Goal: Information Seeking & Learning: Understand process/instructions

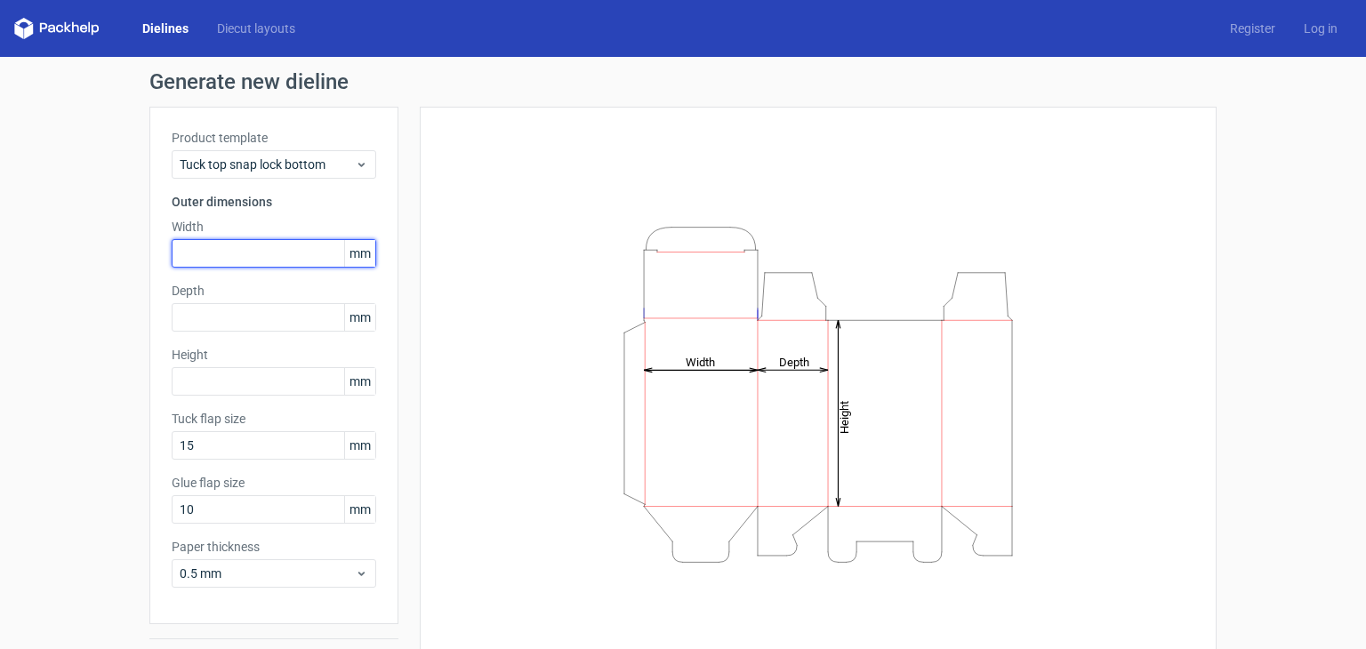
click at [240, 250] on input "text" at bounding box center [274, 253] width 205 height 28
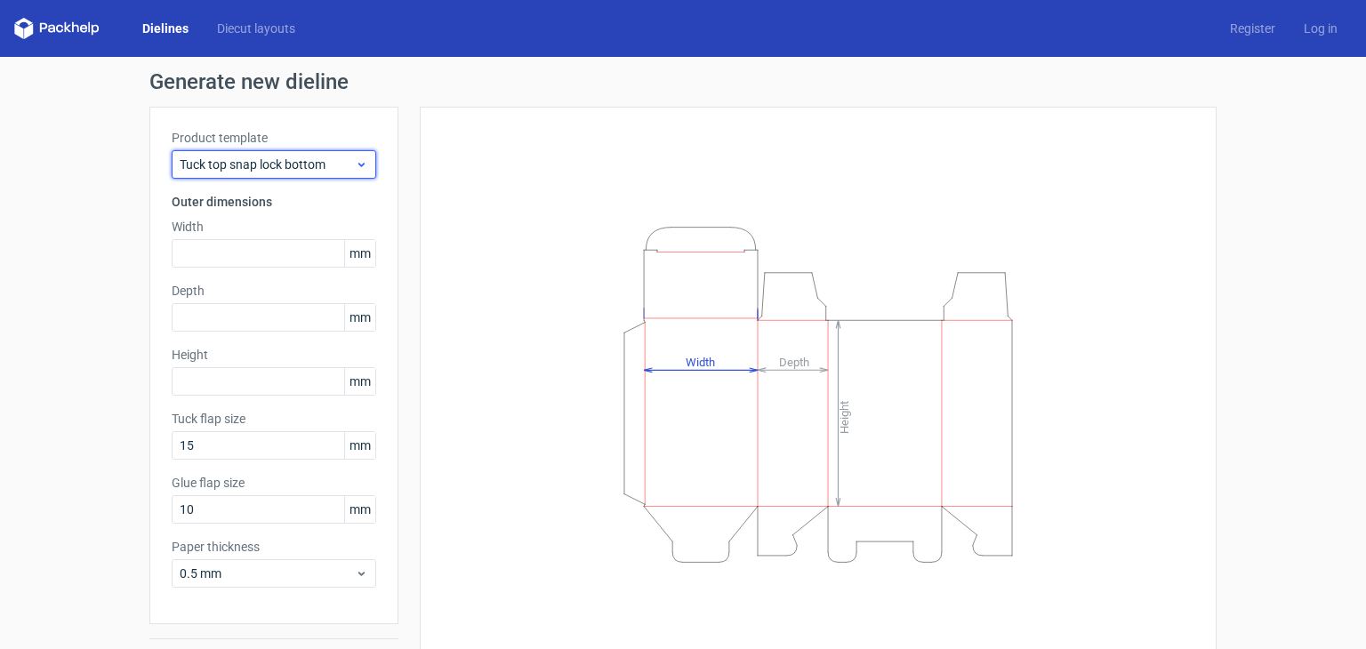
click at [299, 160] on span "Tuck top snap lock bottom" at bounding box center [267, 165] width 175 height 18
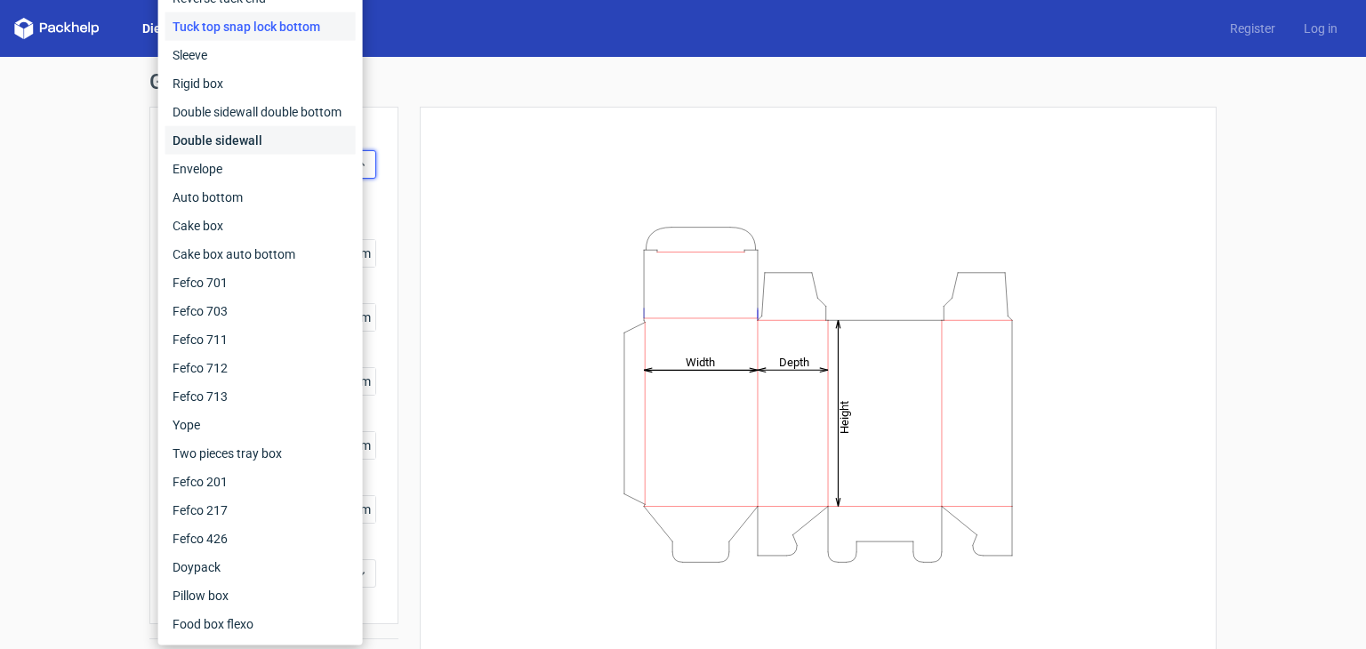
click at [299, 143] on div "Double sidewall" at bounding box center [260, 140] width 190 height 28
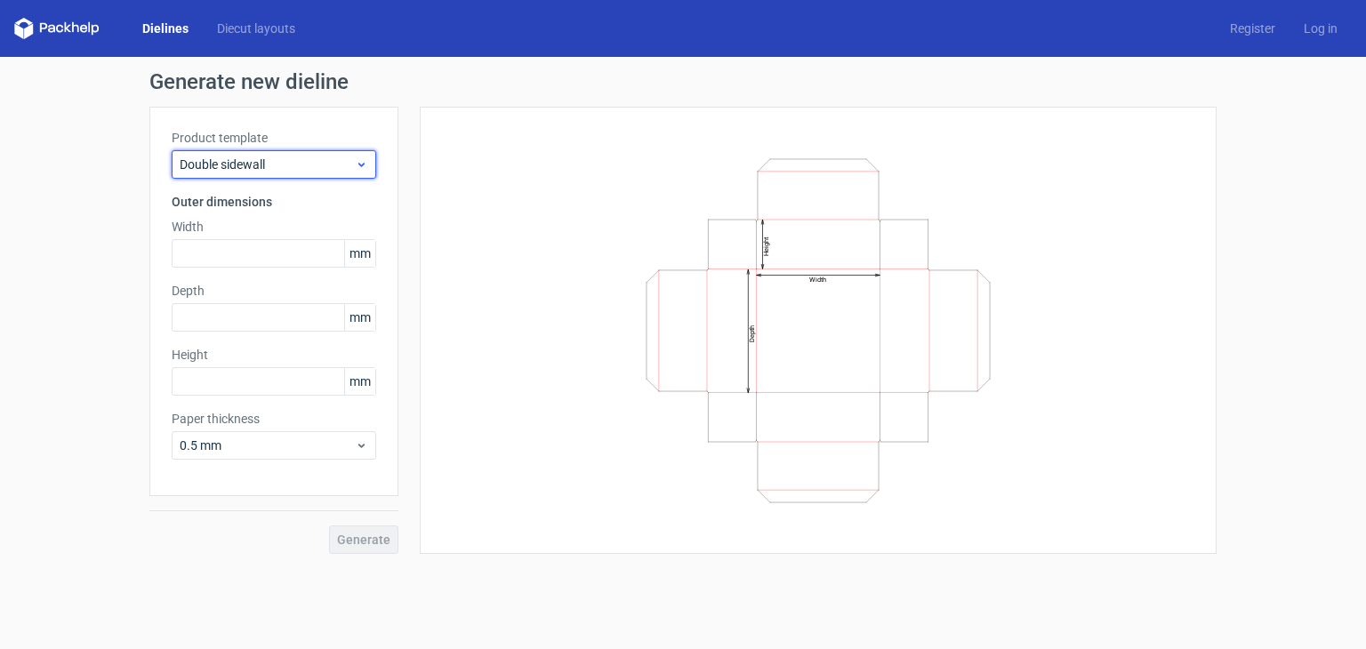
click at [258, 166] on span "Double sidewall" at bounding box center [267, 165] width 175 height 18
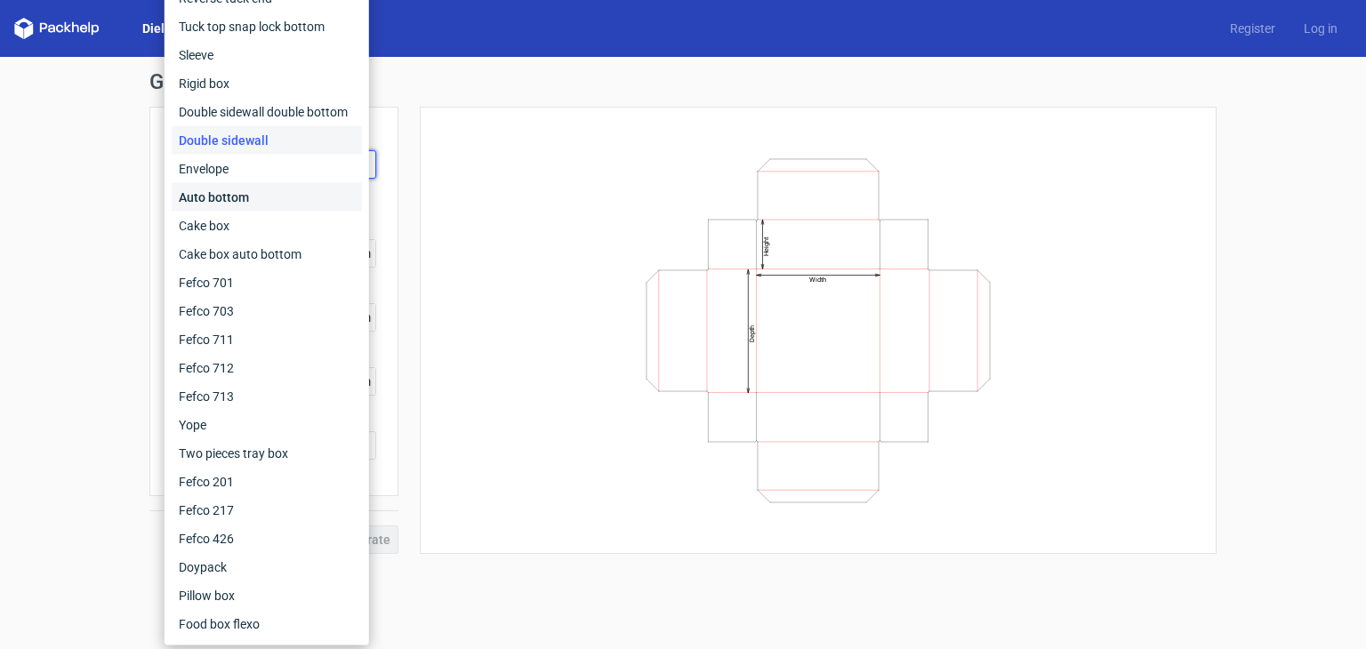
click at [253, 190] on div "Auto bottom" at bounding box center [267, 197] width 190 height 28
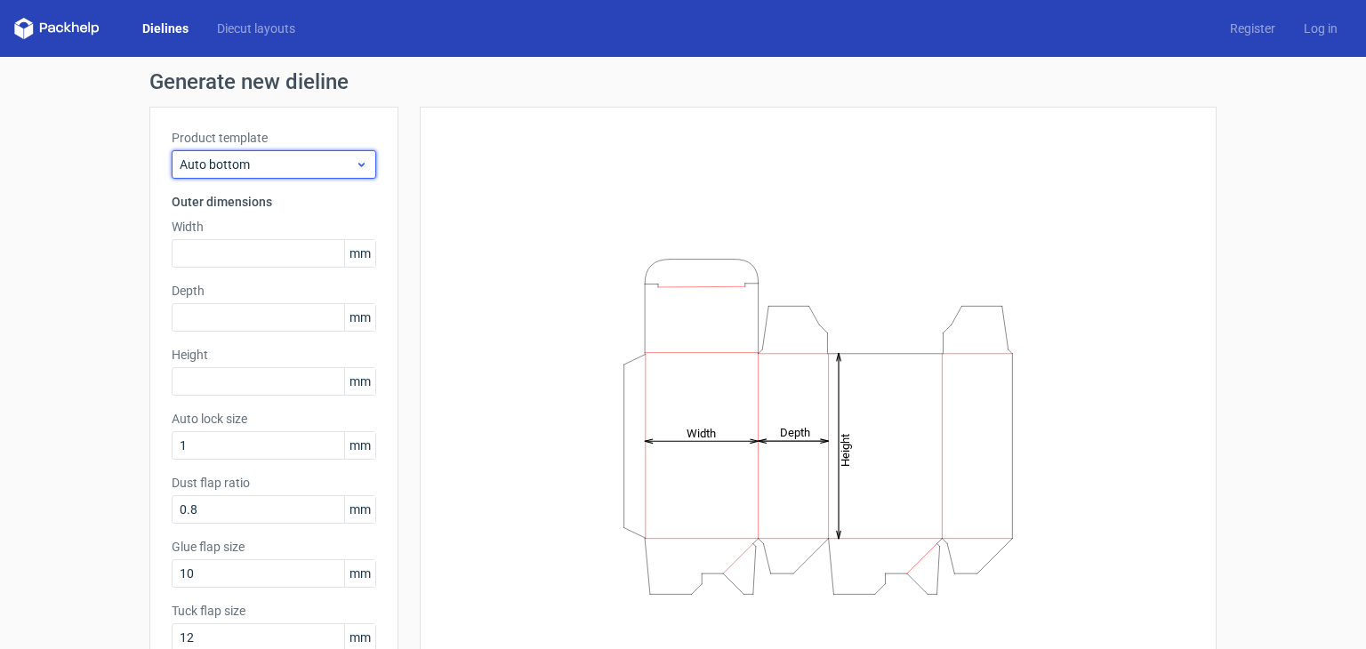
click at [260, 151] on div "Auto bottom" at bounding box center [274, 164] width 205 height 28
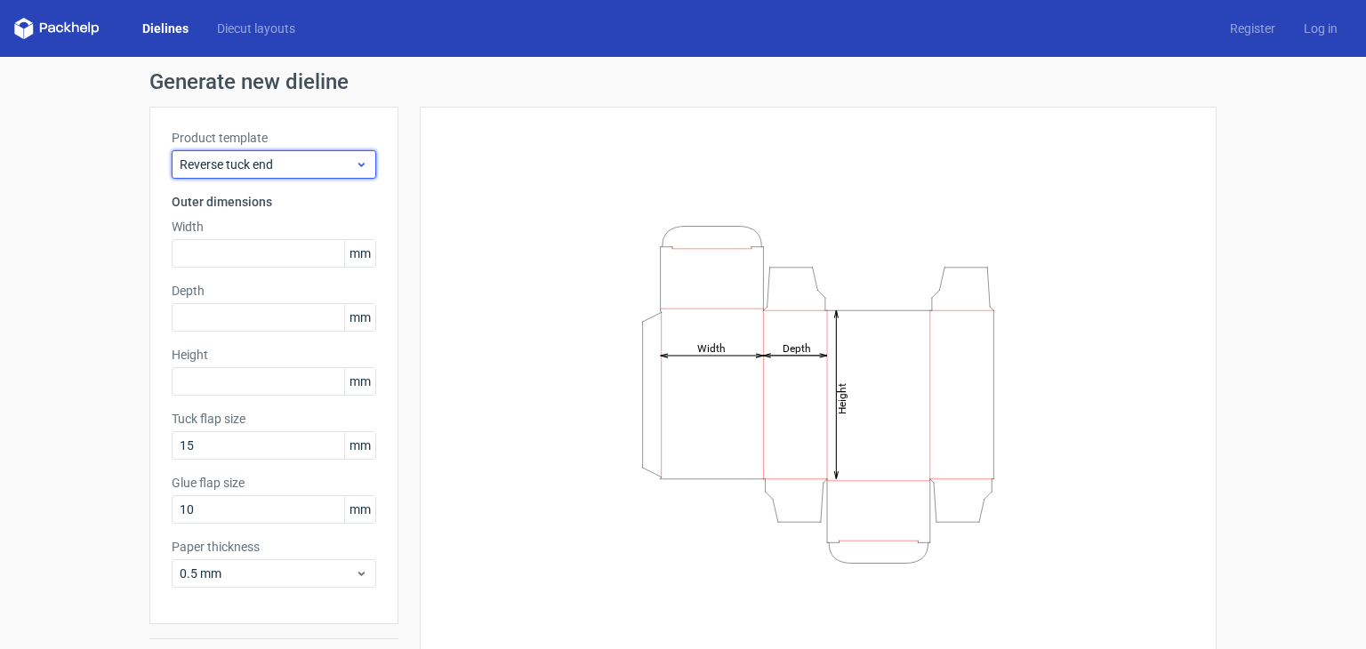
click at [318, 163] on span "Reverse tuck end" at bounding box center [267, 165] width 175 height 18
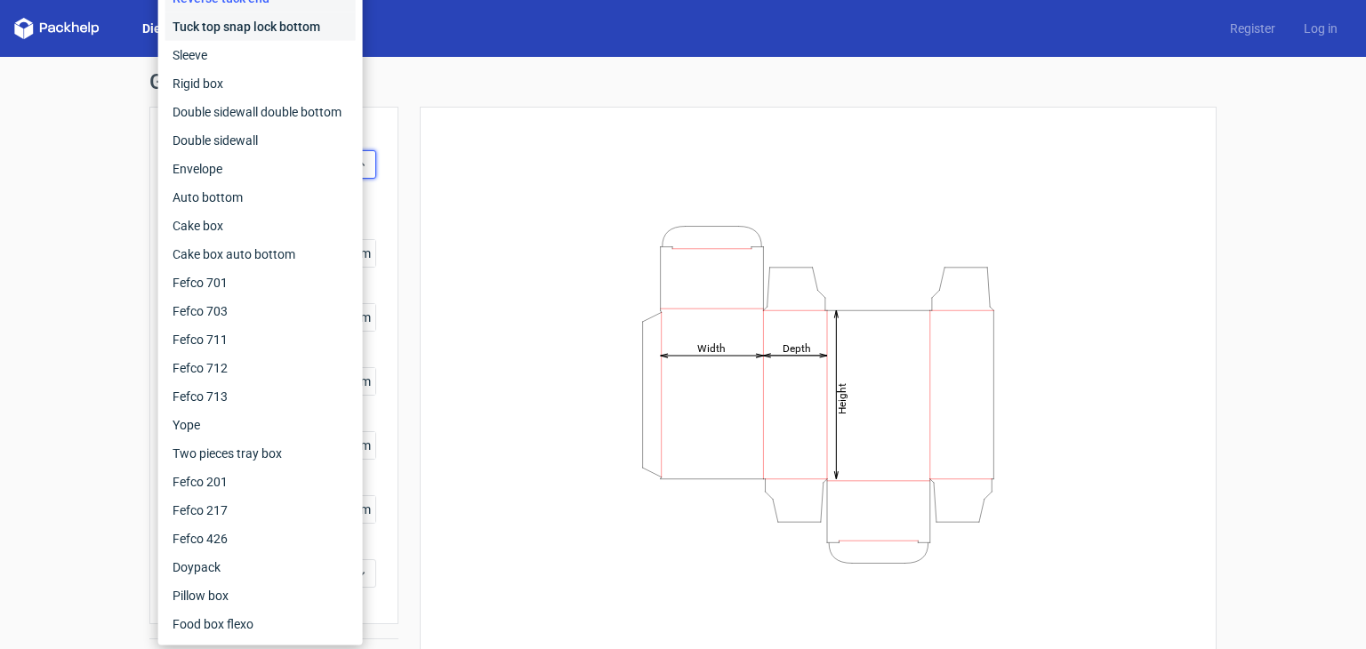
click at [249, 16] on div "Tuck top snap lock bottom" at bounding box center [260, 26] width 190 height 28
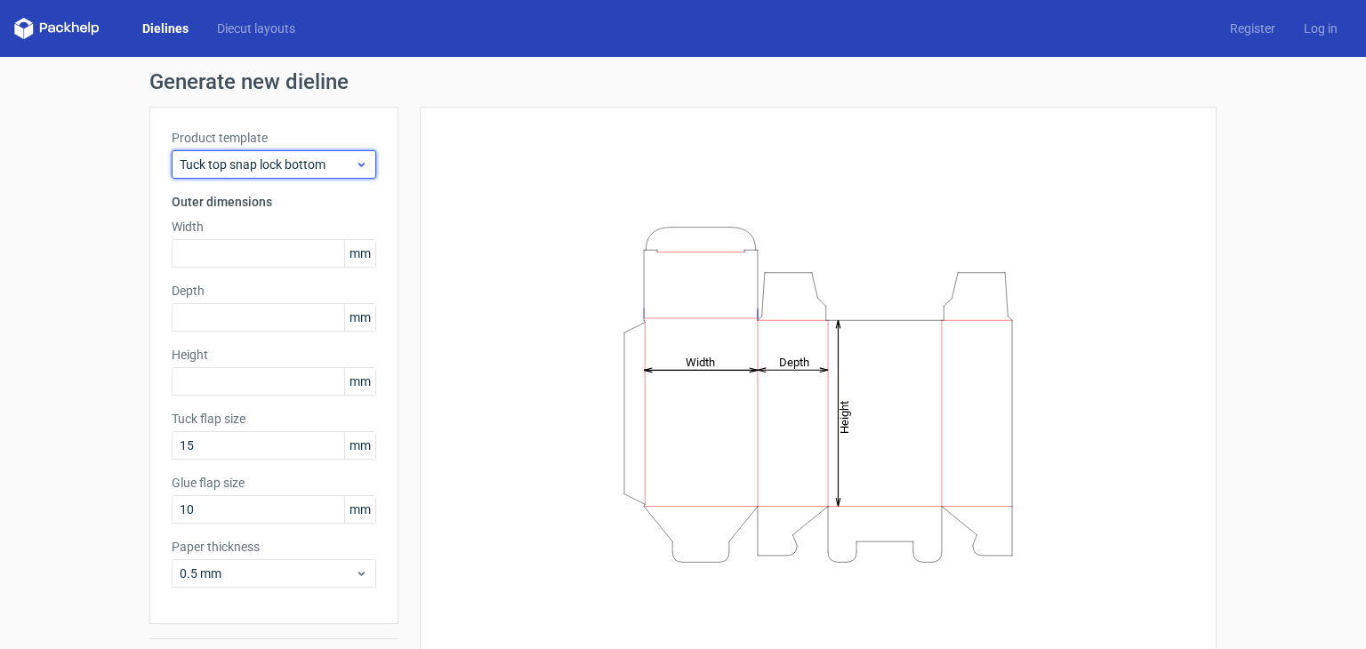
click at [263, 160] on span "Tuck top snap lock bottom" at bounding box center [267, 165] width 175 height 18
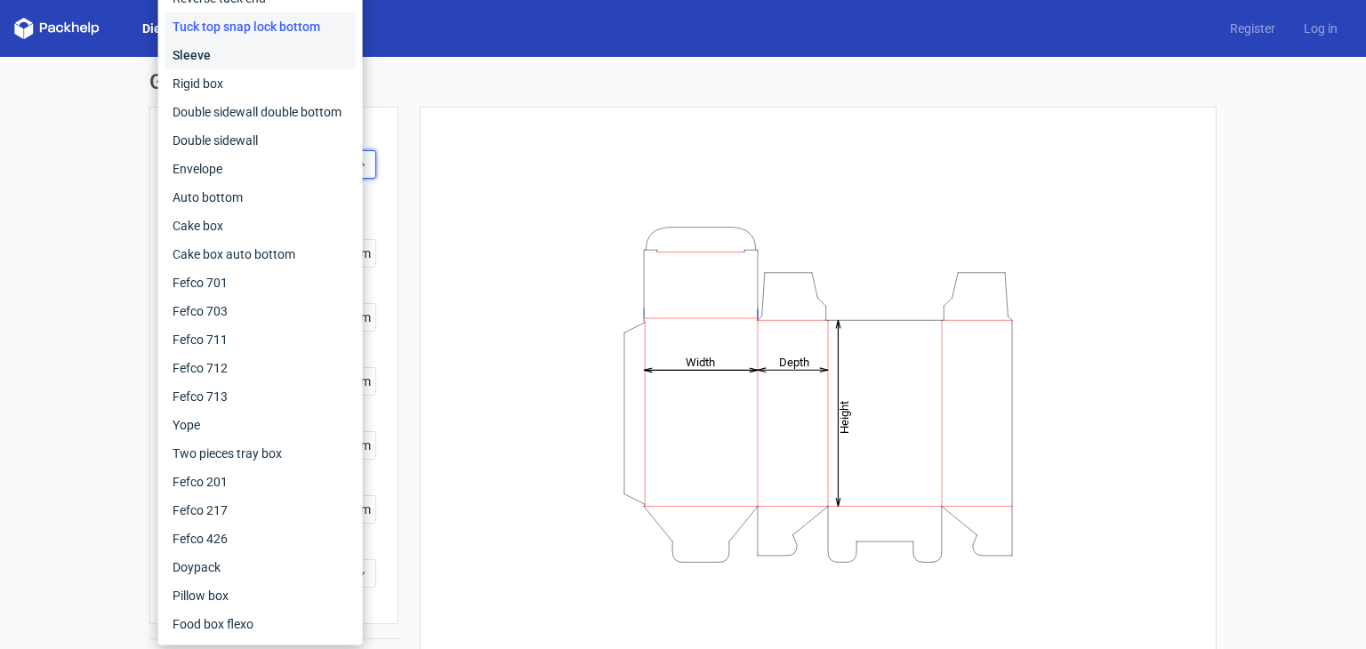
click at [267, 59] on div "Sleeve" at bounding box center [260, 55] width 190 height 28
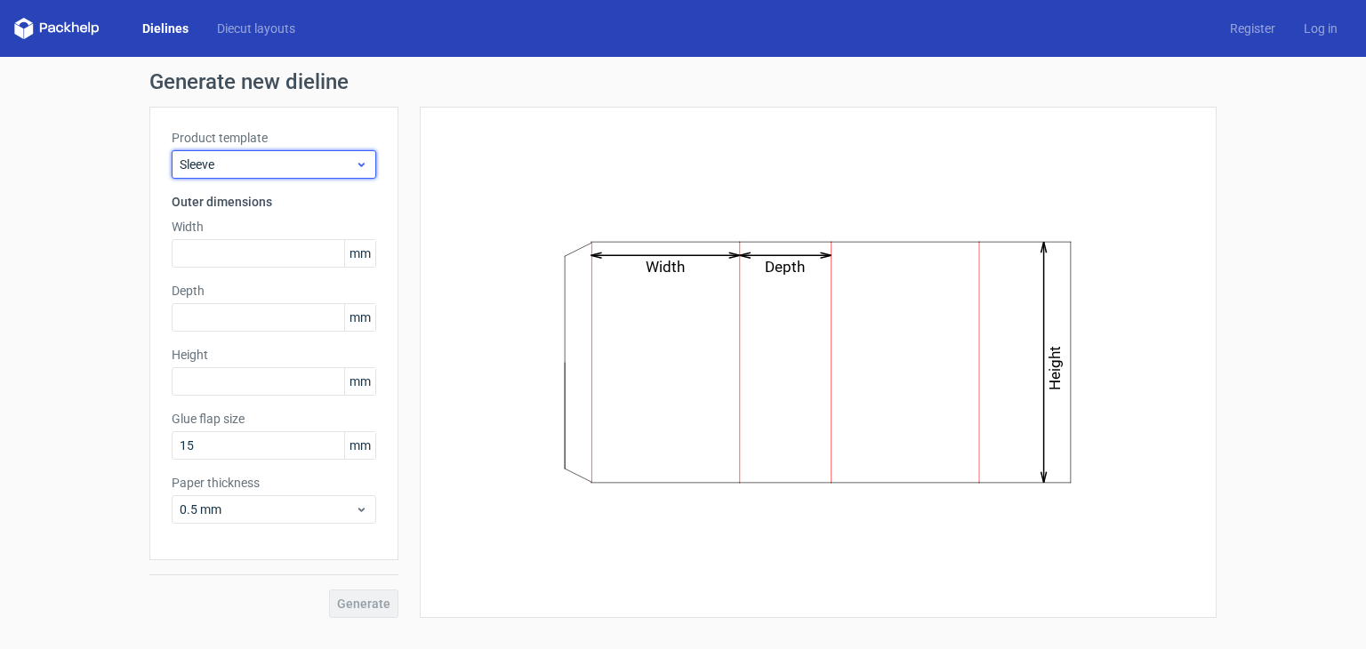
click at [227, 173] on div "Sleeve" at bounding box center [274, 164] width 205 height 28
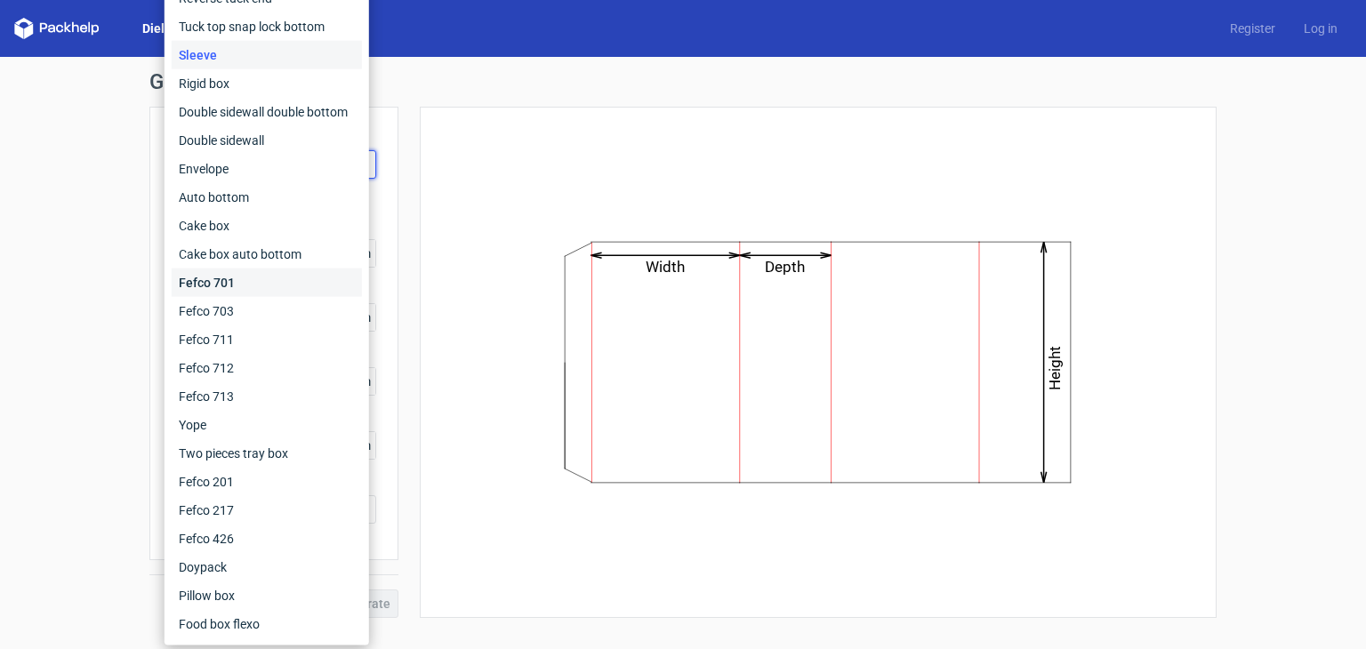
click at [238, 281] on div "Fefco 701" at bounding box center [267, 283] width 190 height 28
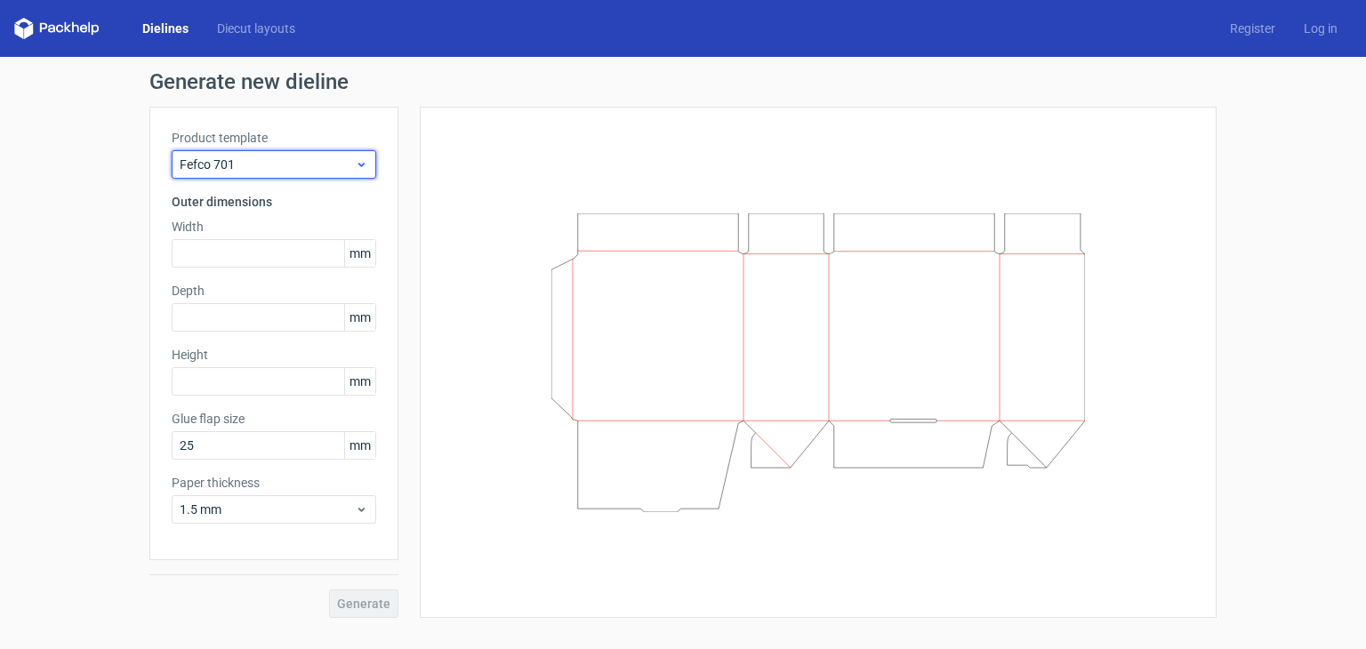
click at [270, 176] on div "Fefco 701" at bounding box center [274, 164] width 205 height 28
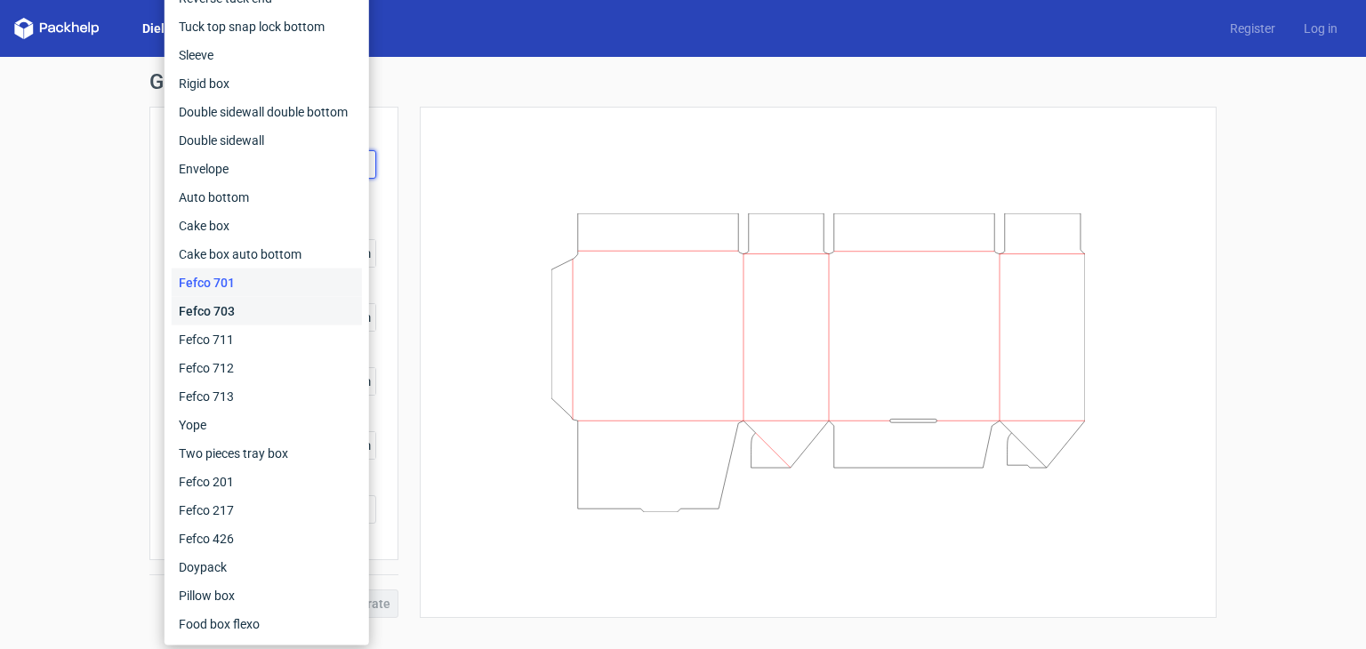
click at [228, 307] on div "Fefco 703" at bounding box center [267, 311] width 190 height 28
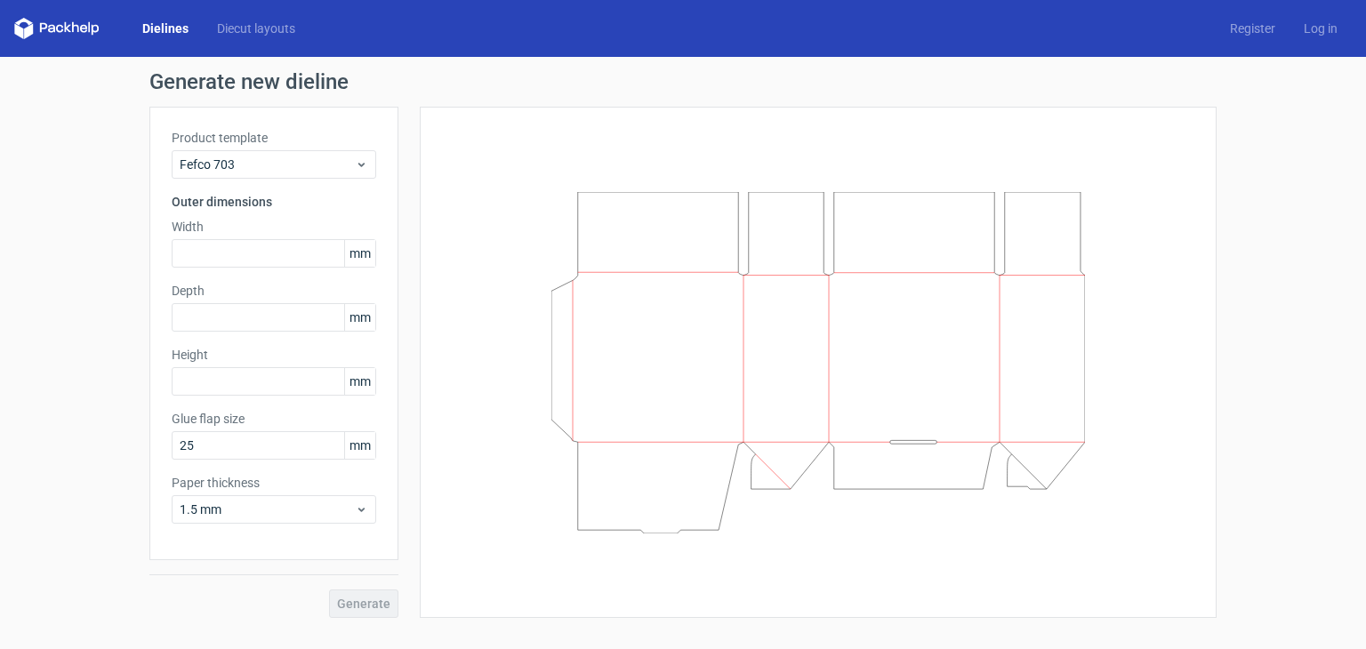
click at [265, 179] on div "Product template Fefco 703 Outer dimensions Width mm Depth mm Height mm Glue fl…" at bounding box center [273, 334] width 249 height 454
click at [281, 166] on span "Fefco 703" at bounding box center [267, 165] width 175 height 18
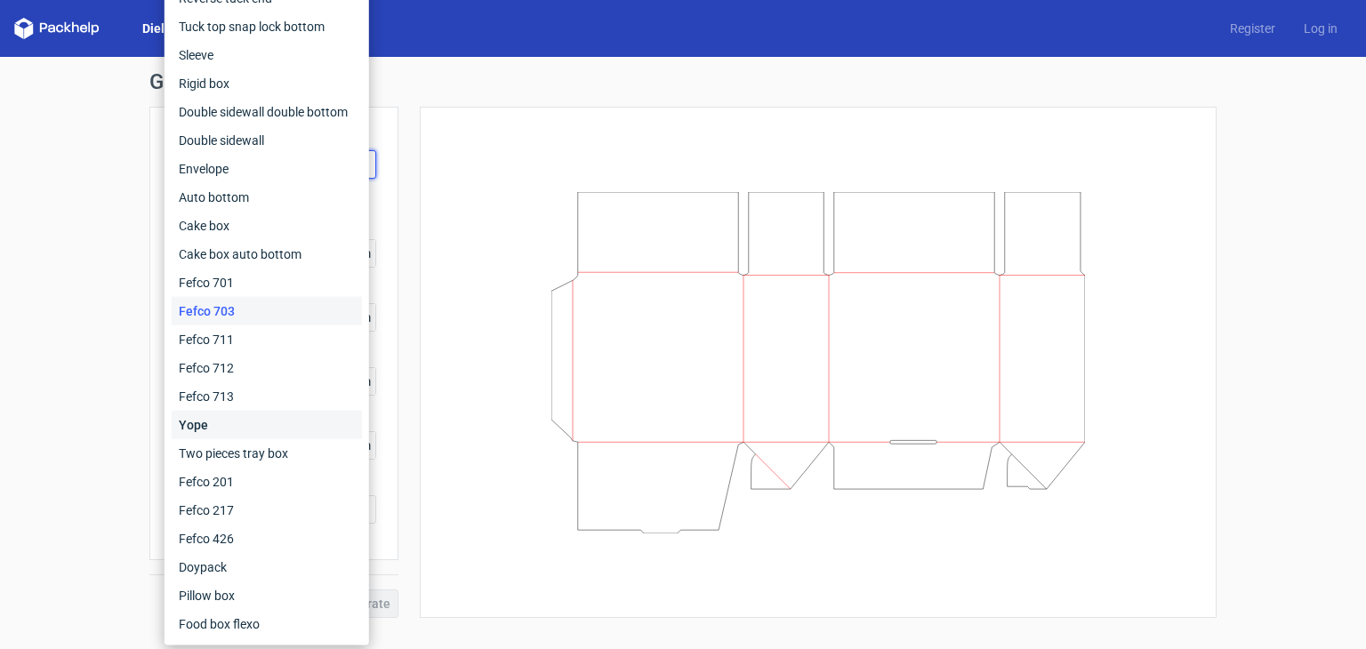
click at [221, 414] on div "Yope" at bounding box center [267, 425] width 190 height 28
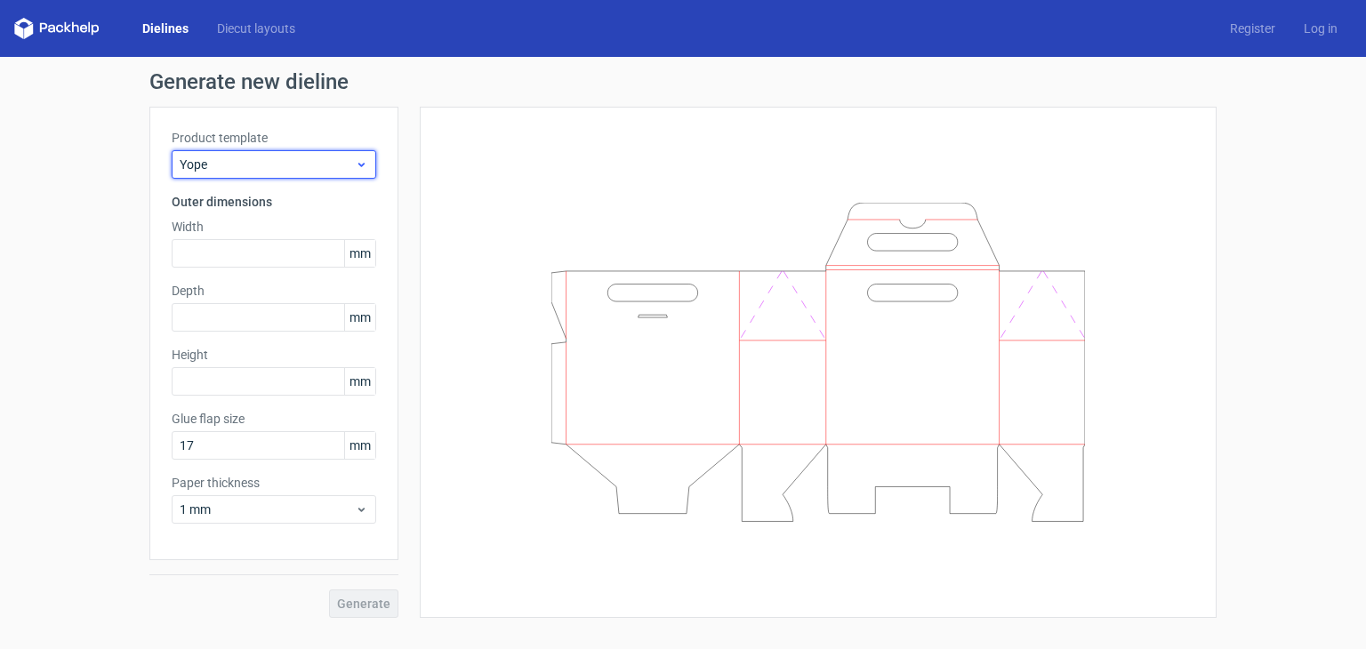
click at [302, 172] on span "Yope" at bounding box center [267, 165] width 175 height 18
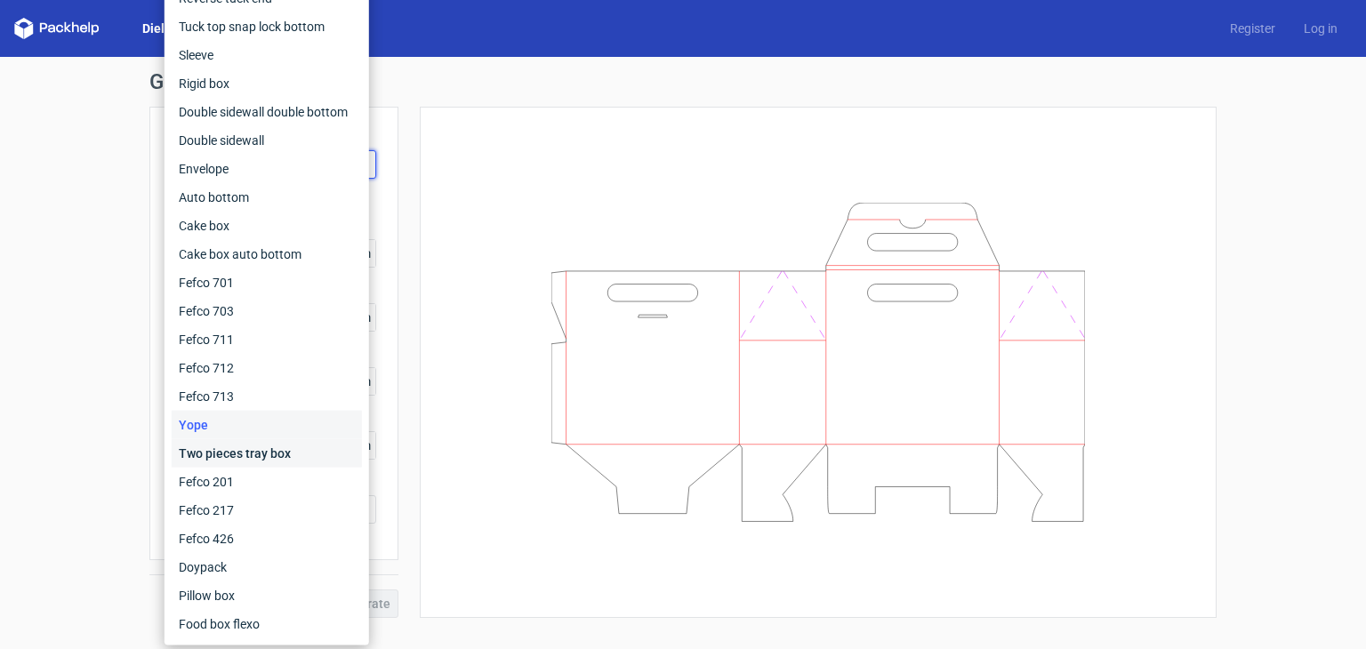
click at [207, 454] on div "Two pieces tray box" at bounding box center [267, 453] width 190 height 28
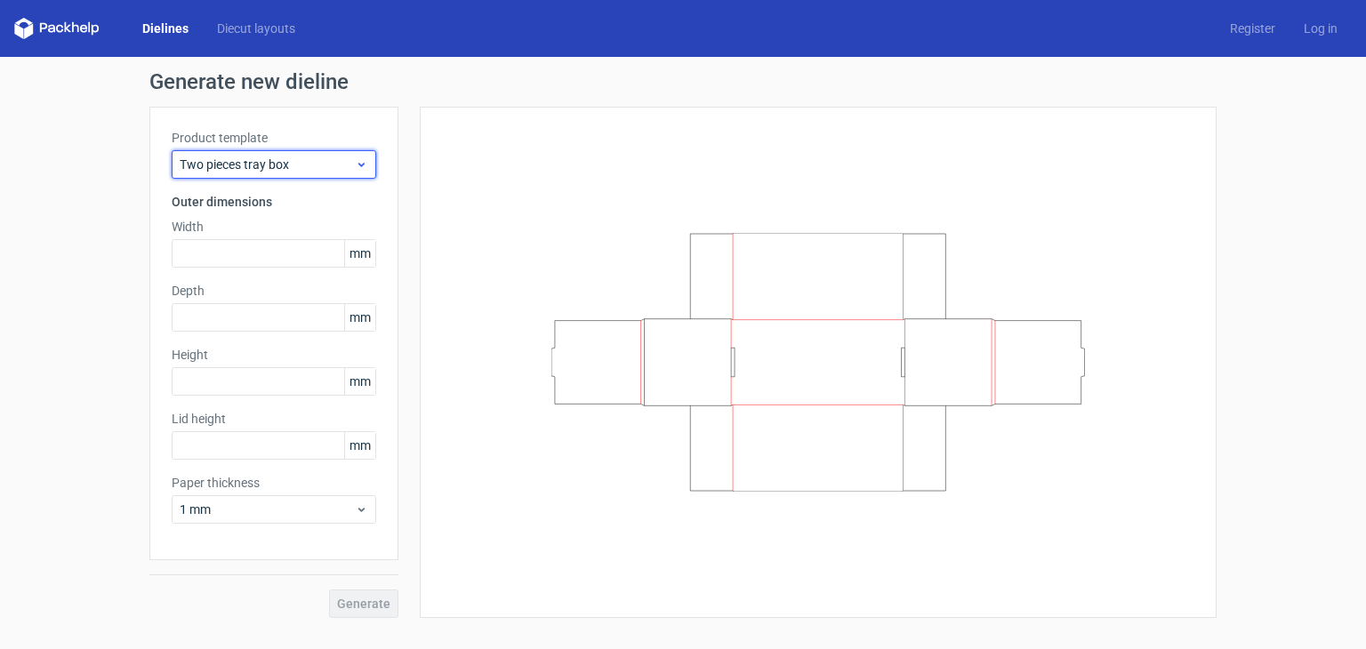
click at [281, 165] on span "Two pieces tray box" at bounding box center [267, 165] width 175 height 18
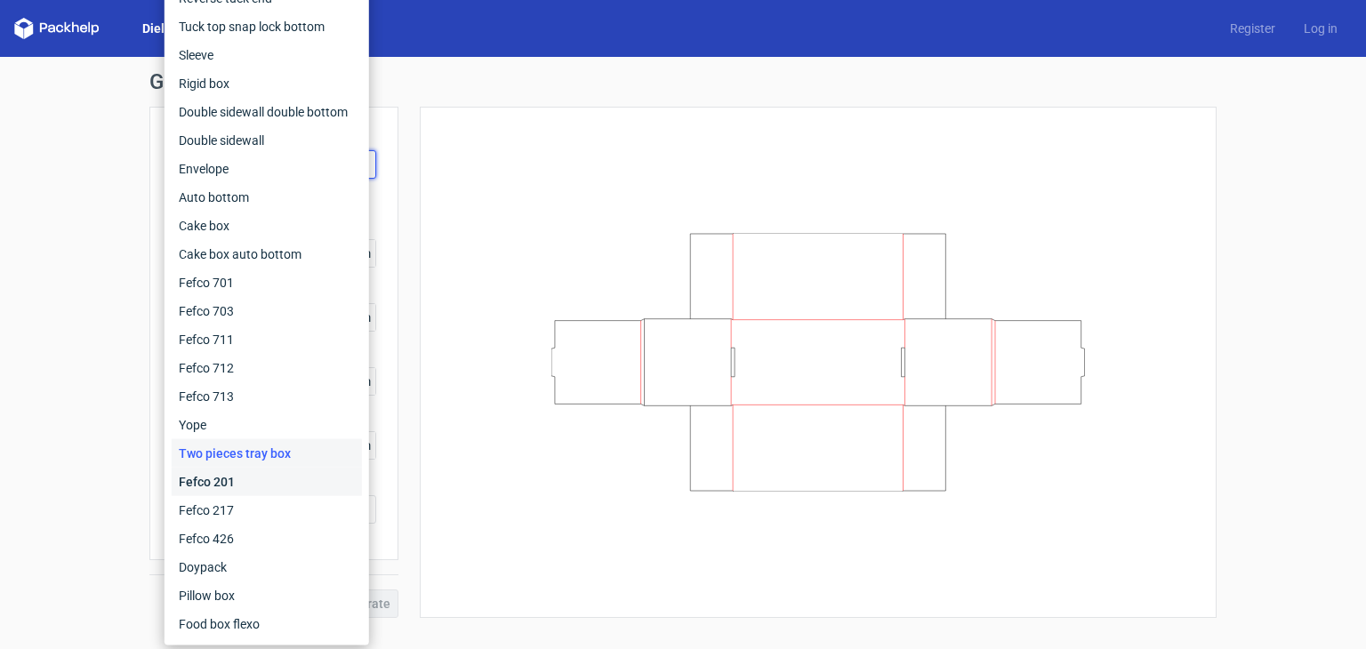
click at [212, 482] on div "Fefco 201" at bounding box center [267, 482] width 190 height 28
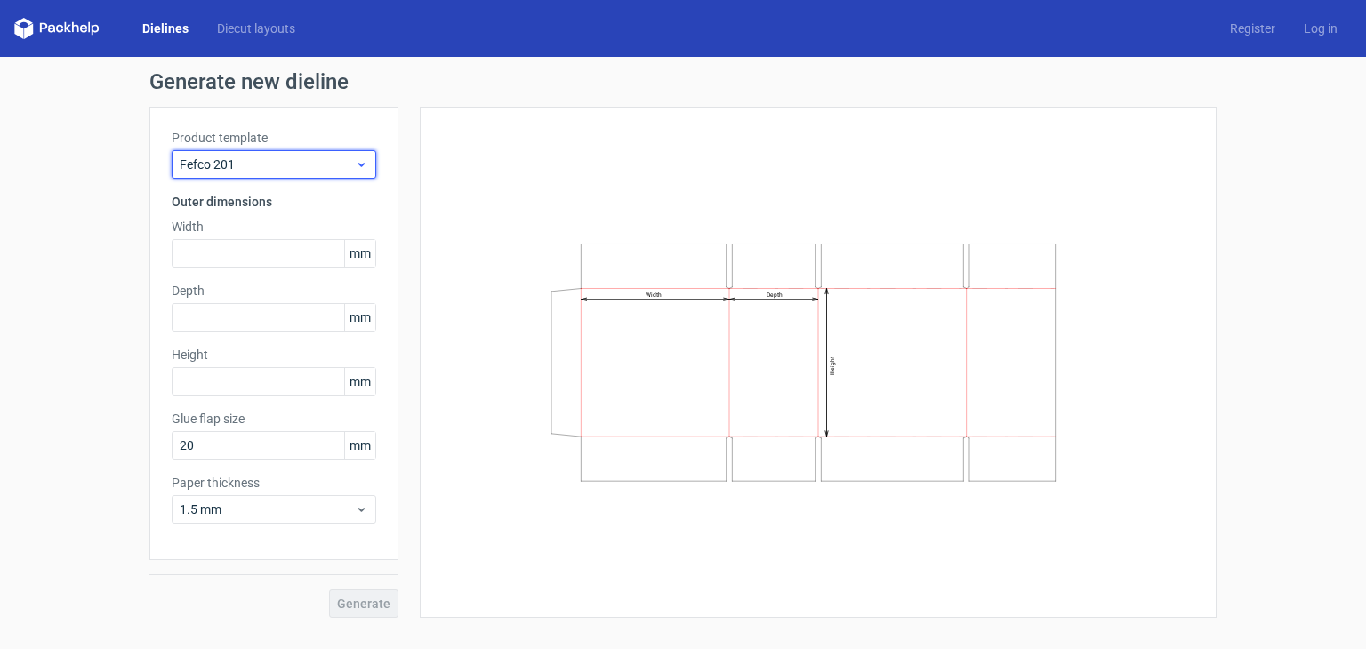
click at [284, 157] on span "Fefco 201" at bounding box center [267, 165] width 175 height 18
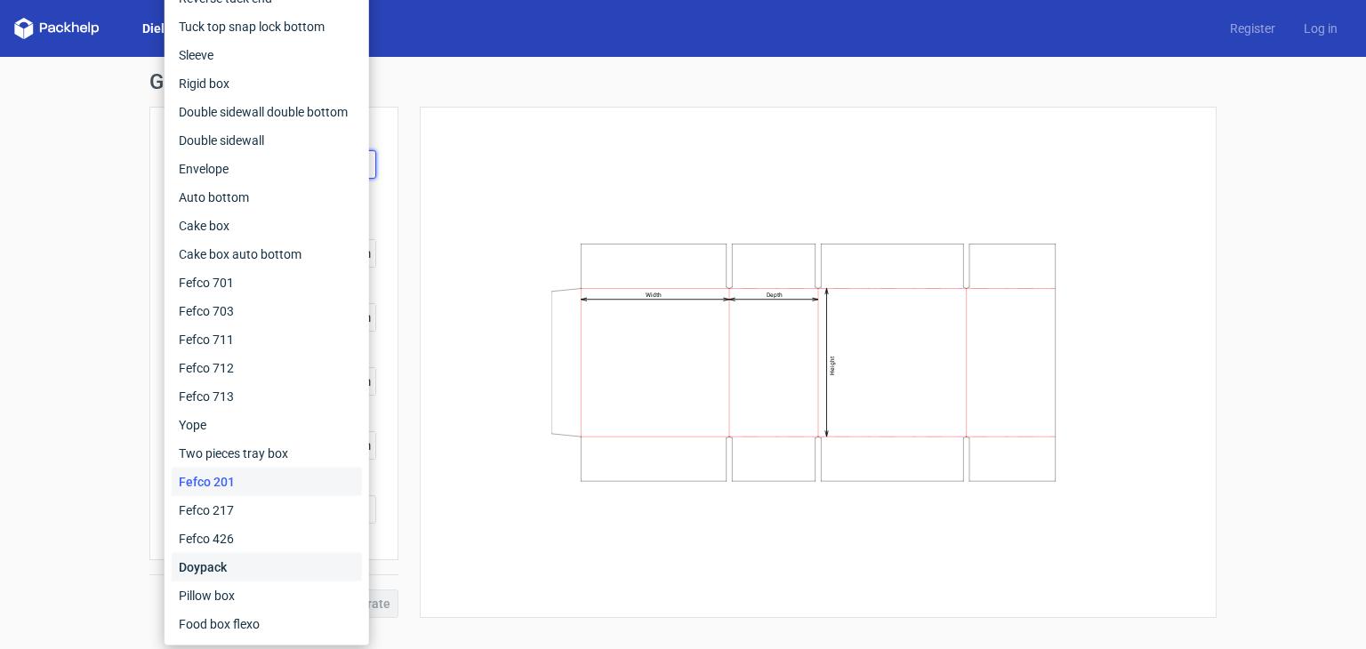
click at [220, 562] on div "Doypack" at bounding box center [267, 567] width 190 height 28
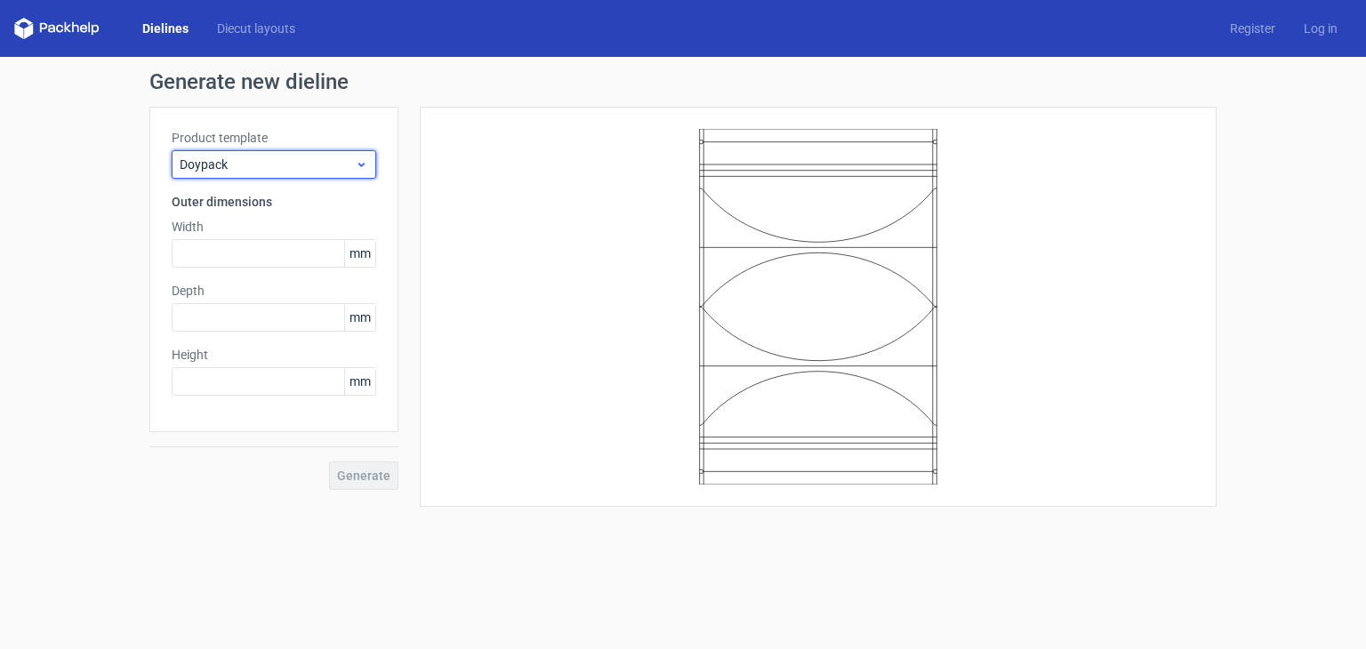
click at [269, 165] on span "Doypack" at bounding box center [267, 165] width 175 height 18
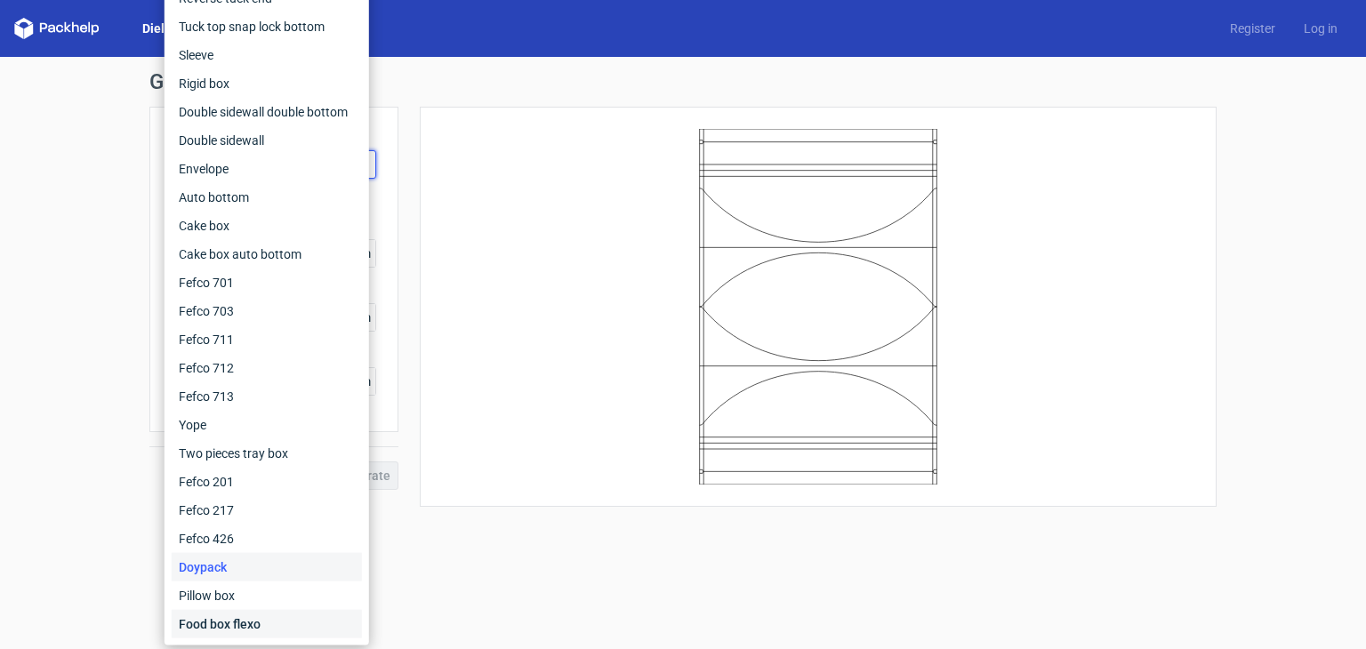
click at [213, 631] on div "Food box flexo" at bounding box center [267, 624] width 190 height 28
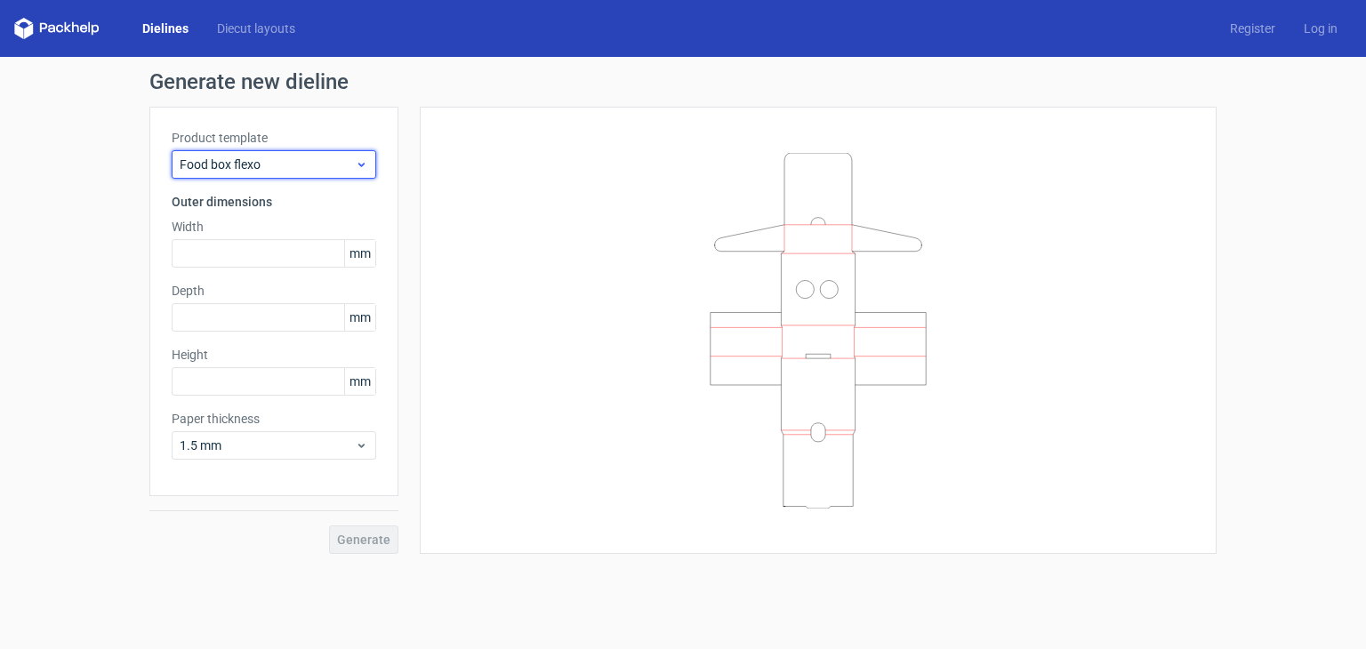
click at [306, 158] on span "Food box flexo" at bounding box center [267, 165] width 175 height 18
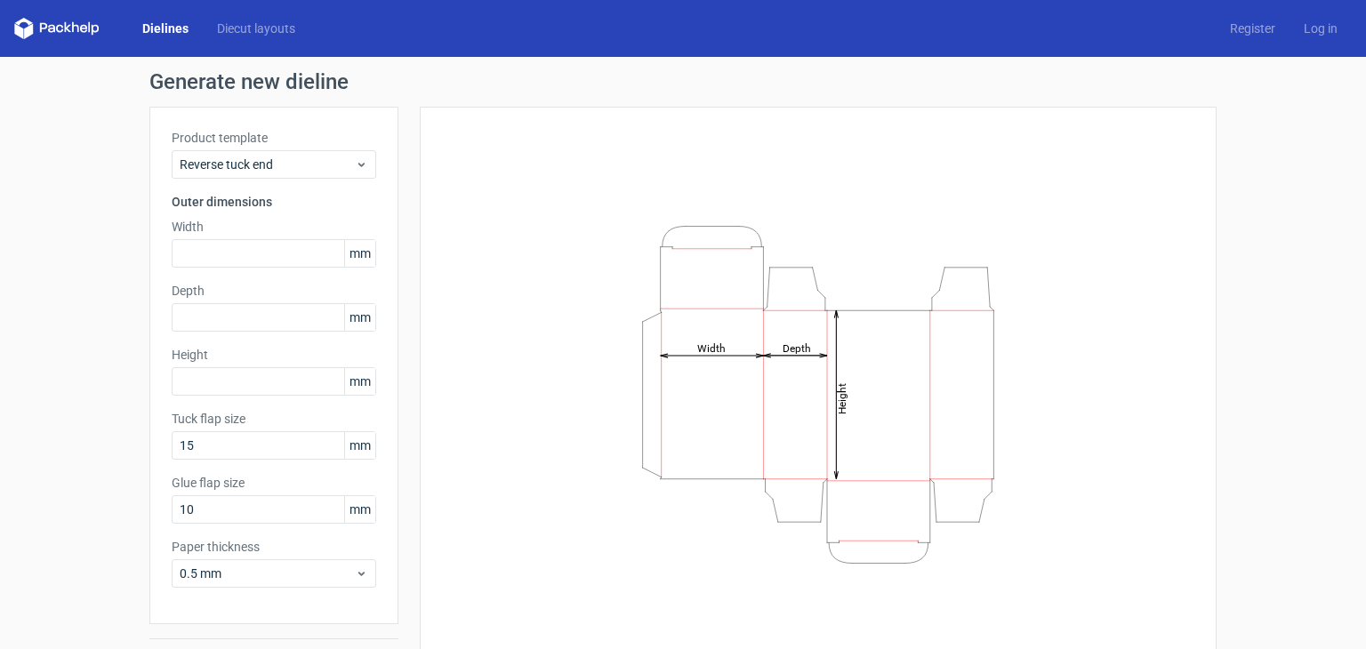
scroll to position [46, 0]
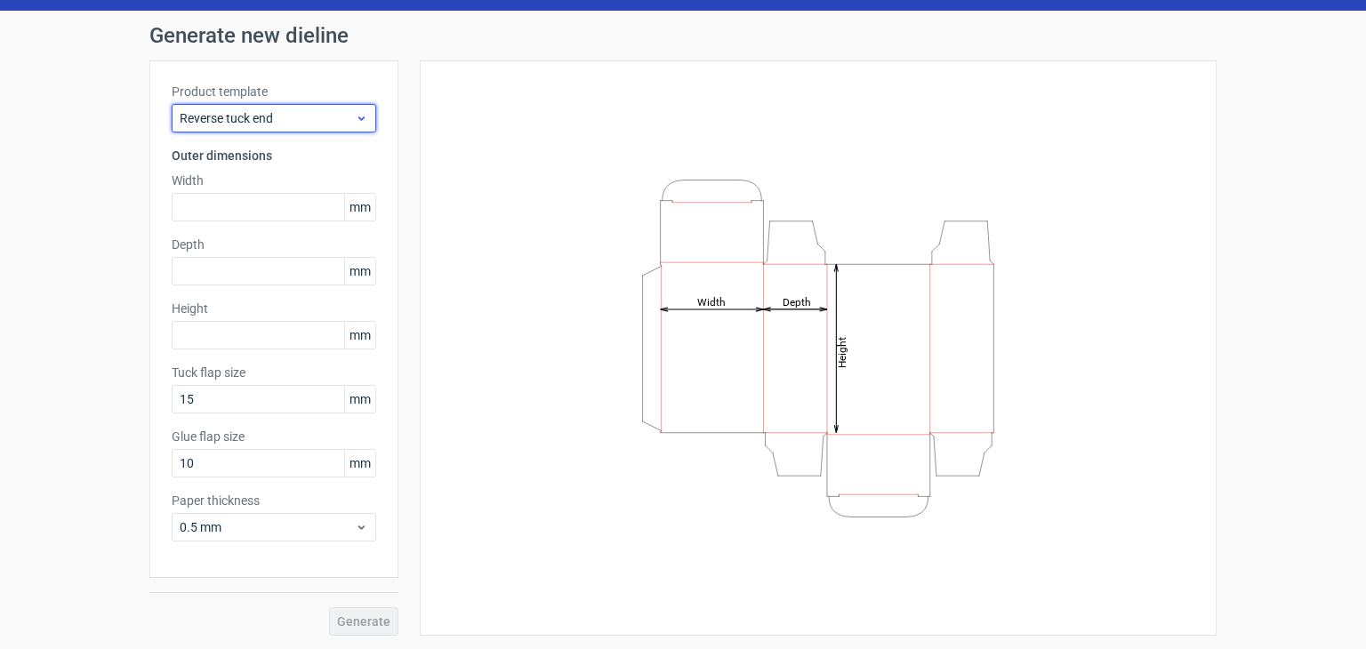
click at [343, 121] on span "Reverse tuck end" at bounding box center [267, 118] width 175 height 18
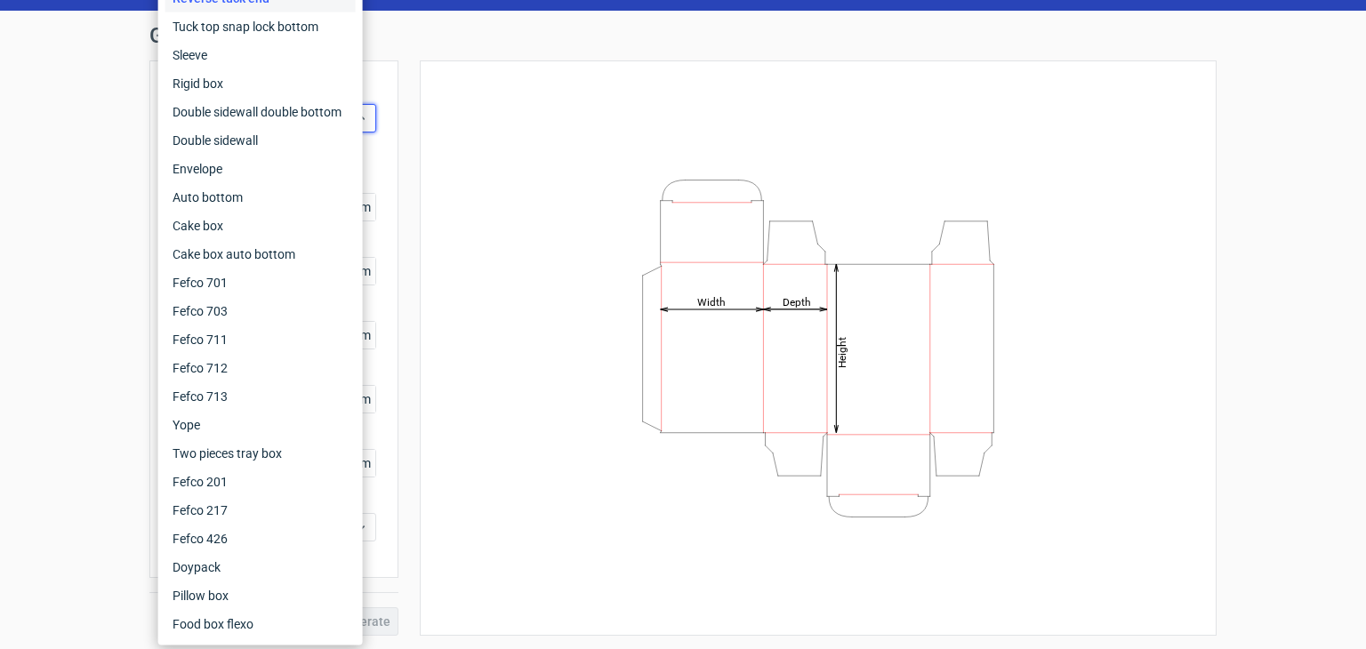
click at [443, 204] on div "Height Depth Width" at bounding box center [818, 348] width 752 height 531
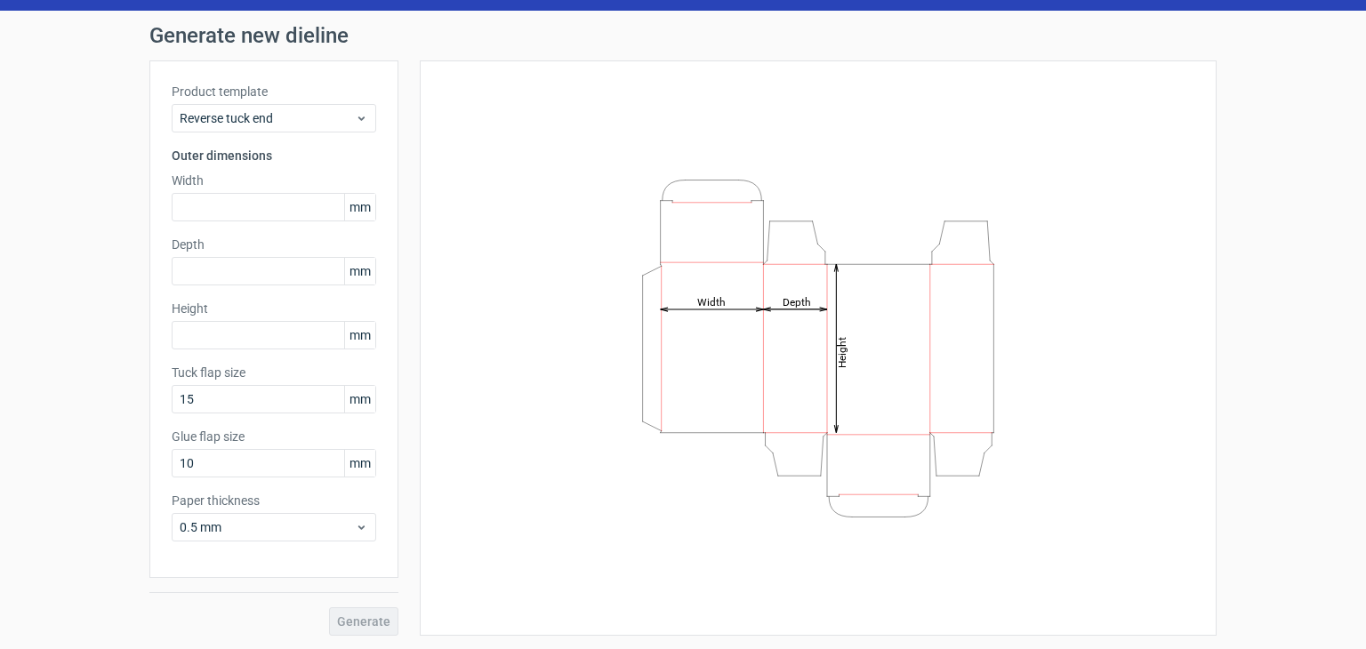
scroll to position [0, 0]
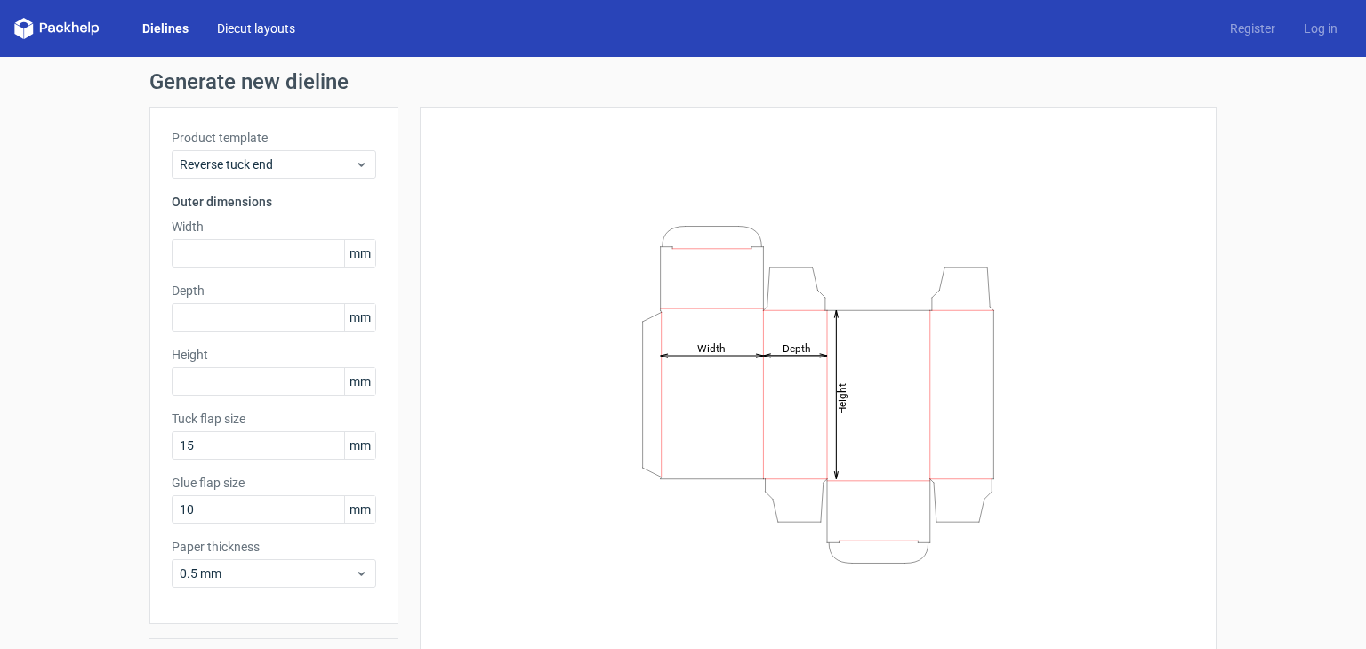
click at [246, 21] on link "Diecut layouts" at bounding box center [256, 29] width 107 height 18
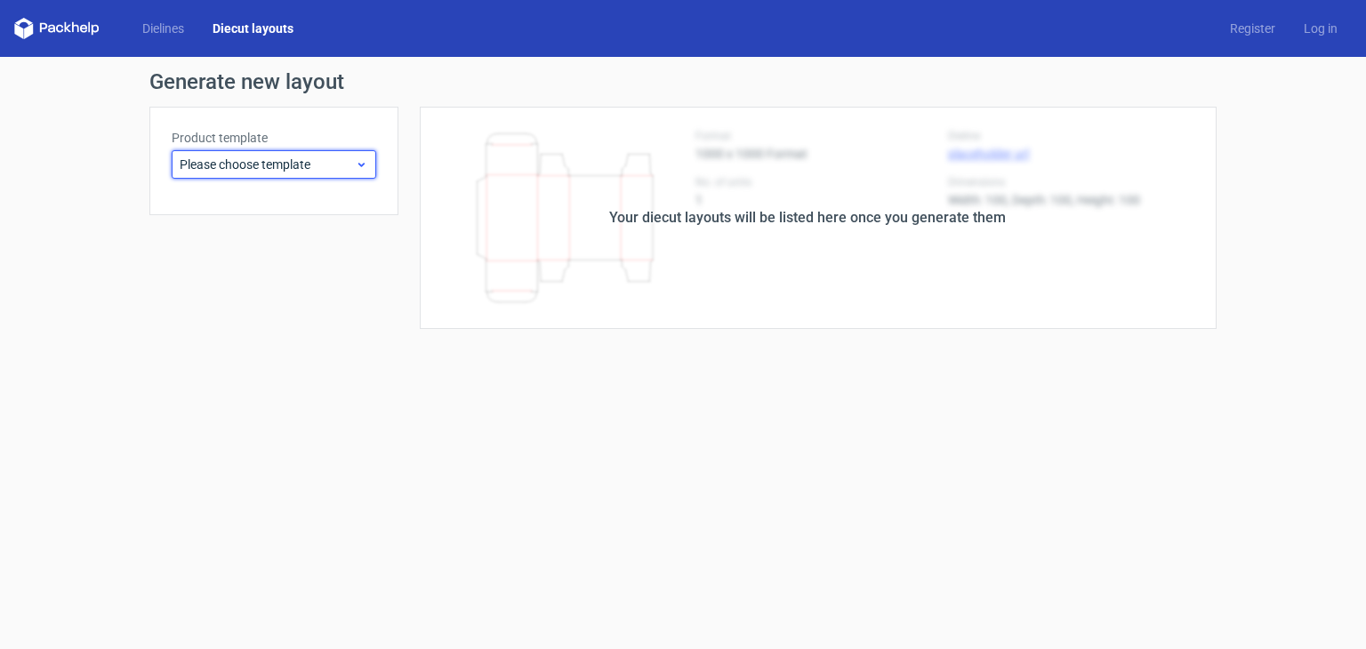
click at [292, 168] on span "Please choose template" at bounding box center [267, 165] width 175 height 18
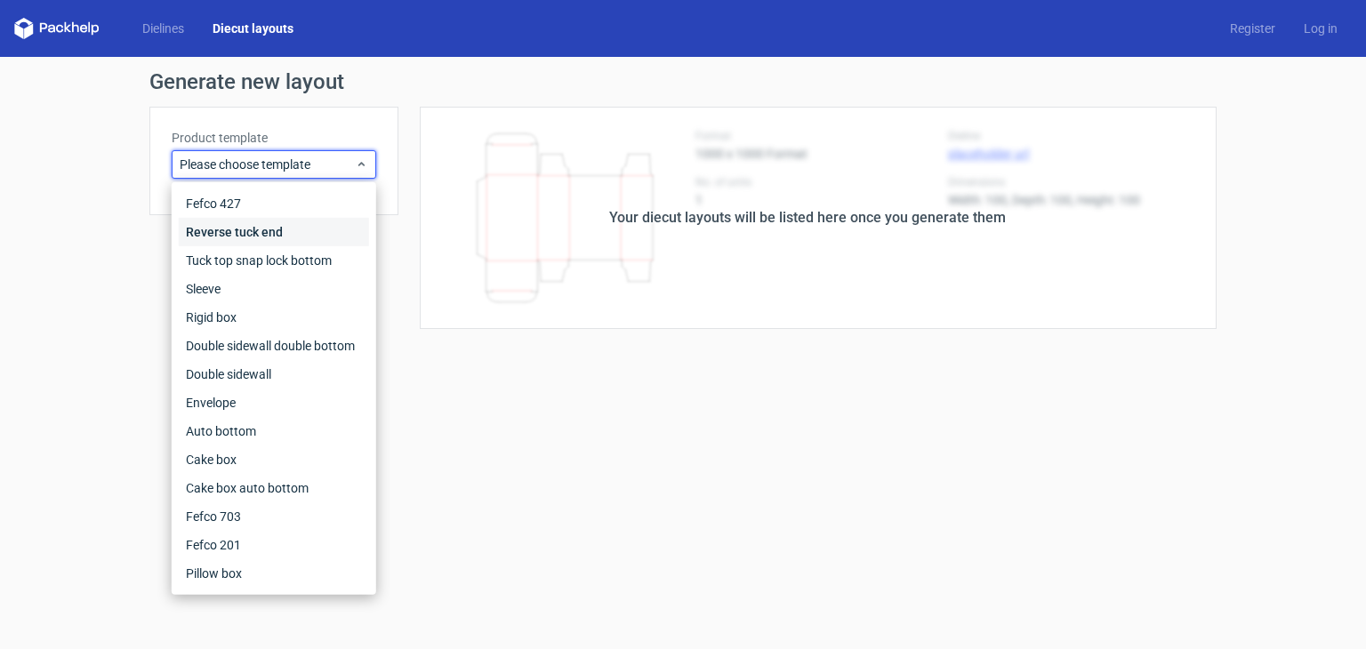
click at [267, 232] on div "Reverse tuck end" at bounding box center [274, 232] width 190 height 28
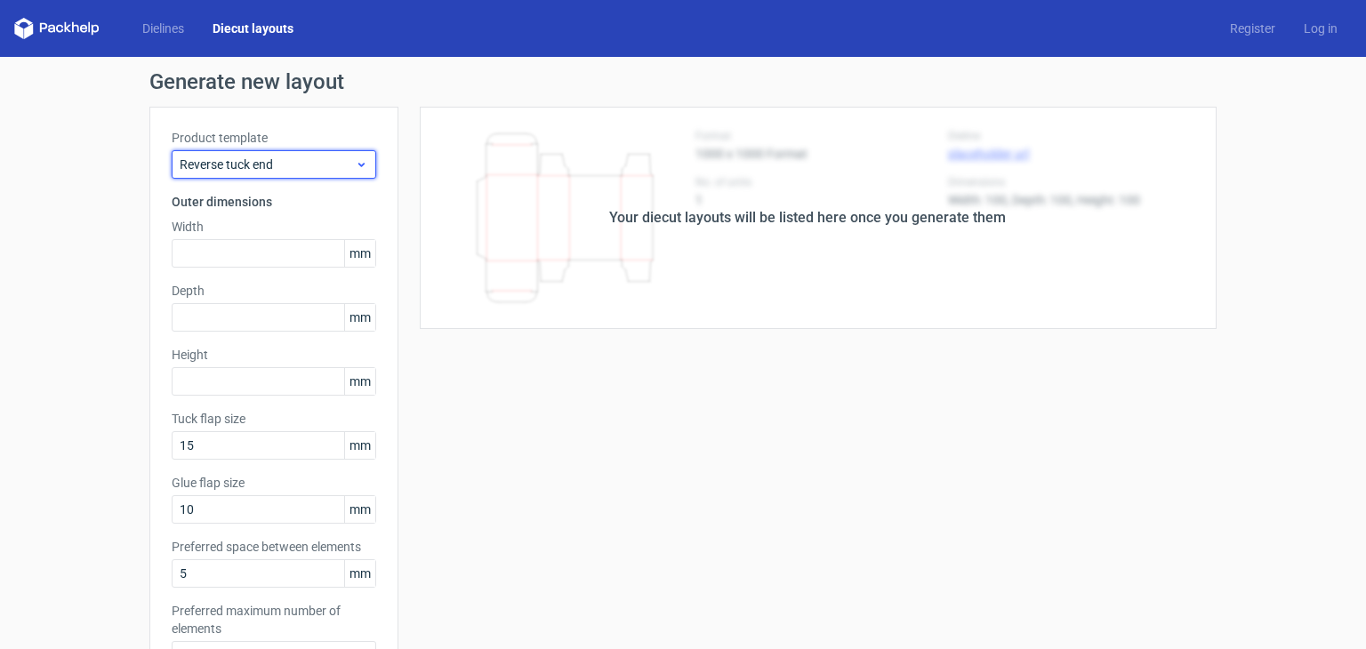
click at [258, 165] on span "Reverse tuck end" at bounding box center [267, 165] width 175 height 18
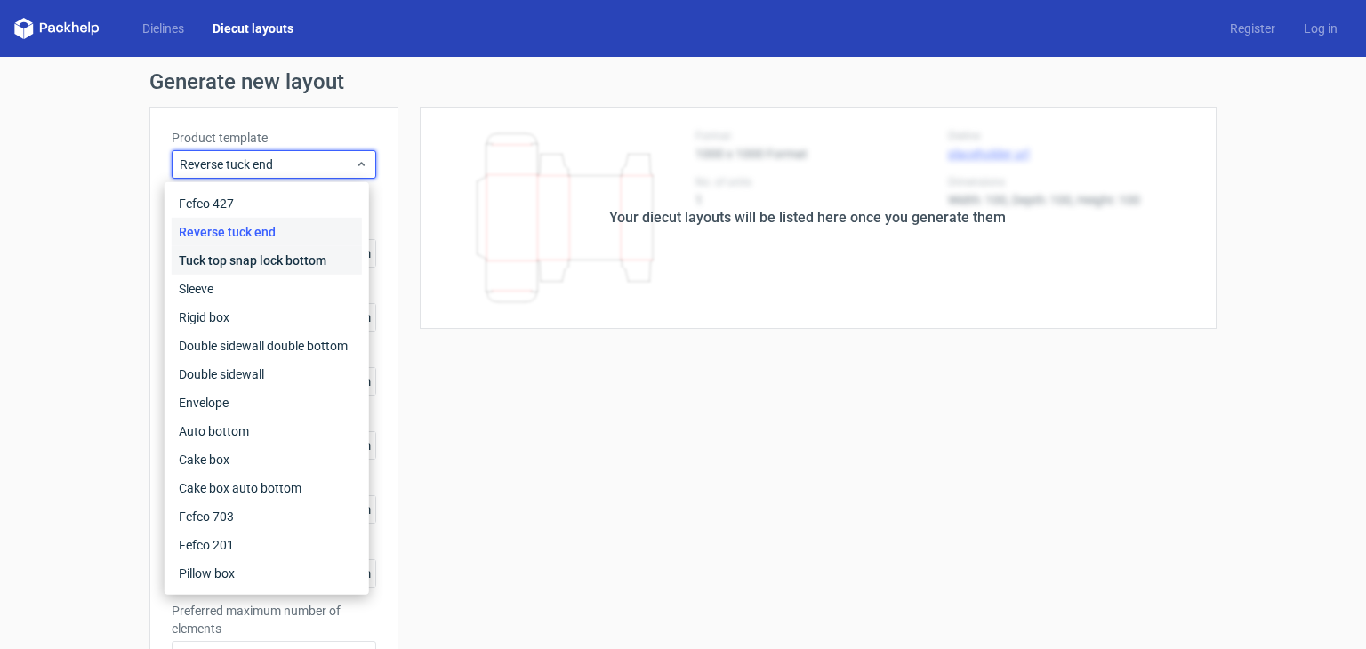
click at [267, 246] on div "Tuck top snap lock bottom" at bounding box center [267, 260] width 190 height 28
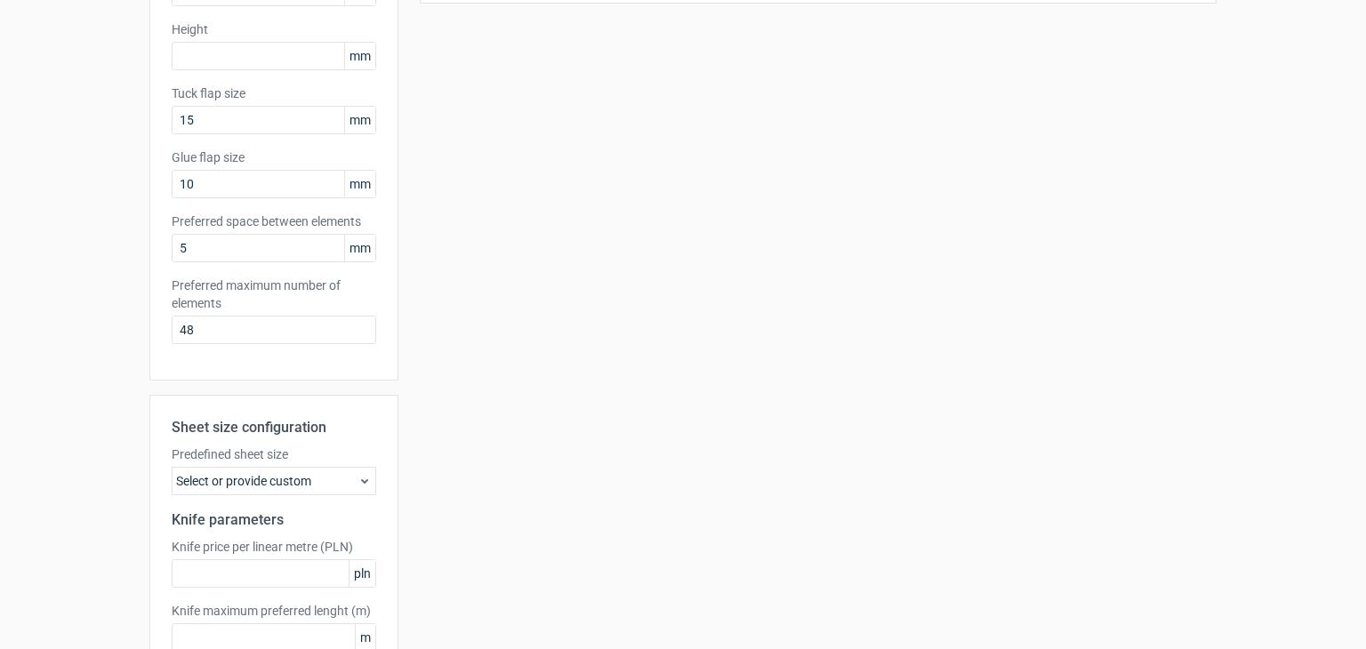
scroll to position [436, 0]
